Goal: Find specific page/section: Find specific page/section

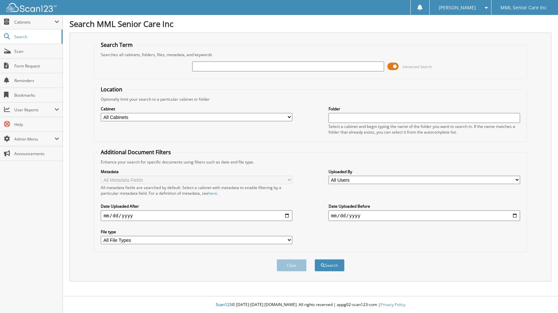
click at [215, 67] on input "text" at bounding box center [287, 66] width 191 height 10
click at [257, 68] on input "[PERSON_NAME]" at bounding box center [287, 66] width 191 height 10
type input "[PERSON_NAME]"
click at [314, 259] on button "Search" at bounding box center [329, 265] width 30 height 12
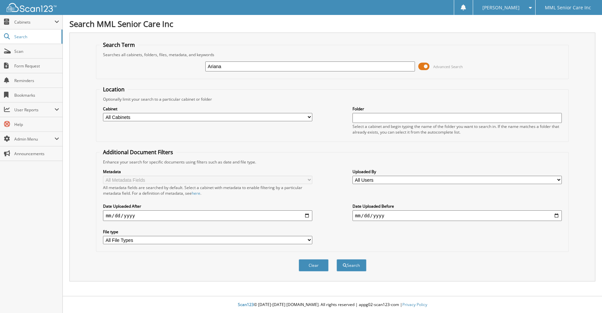
type input "Ariana"
click at [337, 259] on button "Search" at bounding box center [352, 265] width 30 height 12
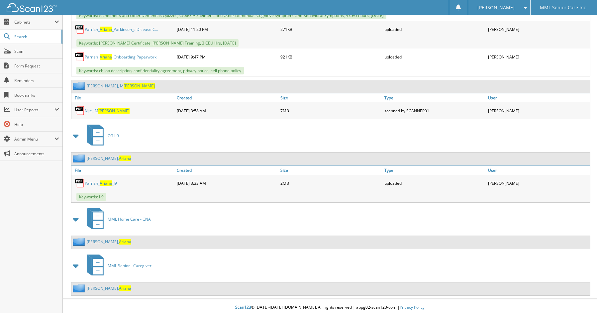
scroll to position [783, 0]
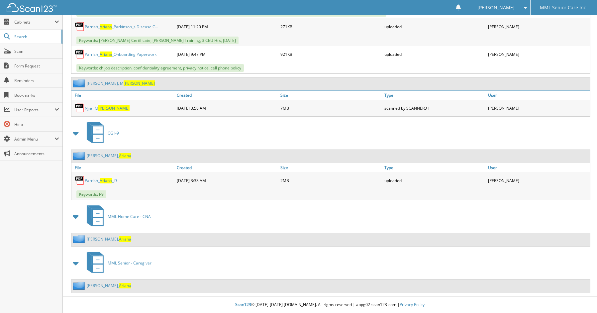
click at [102, 239] on link "[PERSON_NAME]" at bounding box center [109, 239] width 45 height 6
